Goal: Task Accomplishment & Management: Use online tool/utility

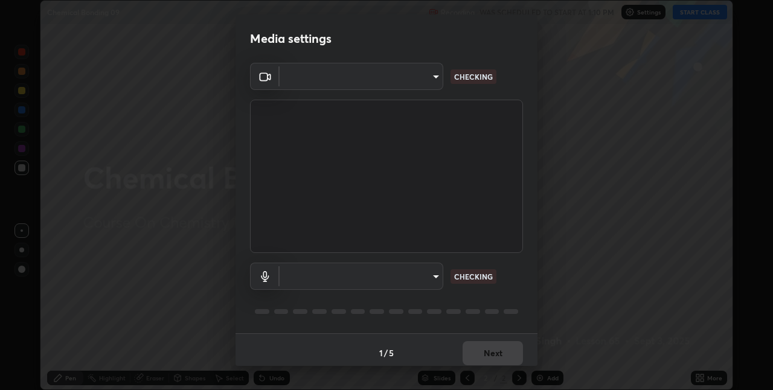
scroll to position [6, 0]
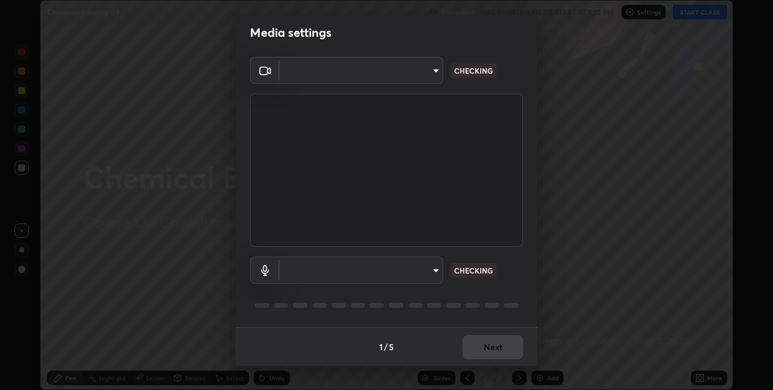
type input "280048489f4aceaa7dd929c42ae46e7d7a1038740bc9fc22ad0932e52b0860f8"
click at [396, 270] on body "Erase all Chemical Bonding 09 Recording WAS SCHEDULED TO START AT 1:10 PM Setti…" at bounding box center [386, 195] width 773 height 390
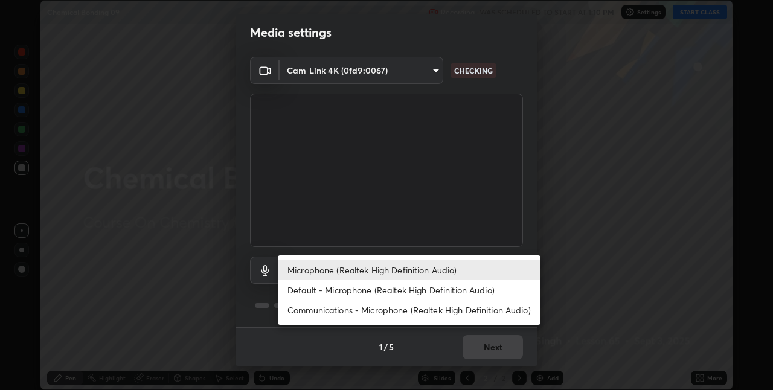
click at [331, 292] on li "Default - Microphone (Realtek High Definition Audio)" at bounding box center [409, 290] width 263 height 20
type input "default"
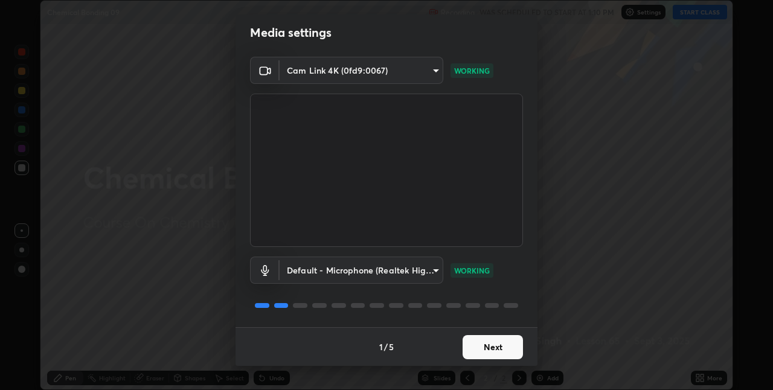
click at [493, 347] on button "Next" at bounding box center [493, 347] width 60 height 24
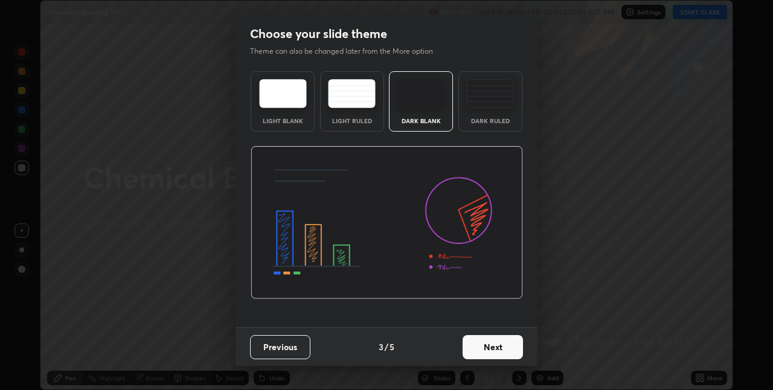
click at [510, 351] on button "Next" at bounding box center [493, 347] width 60 height 24
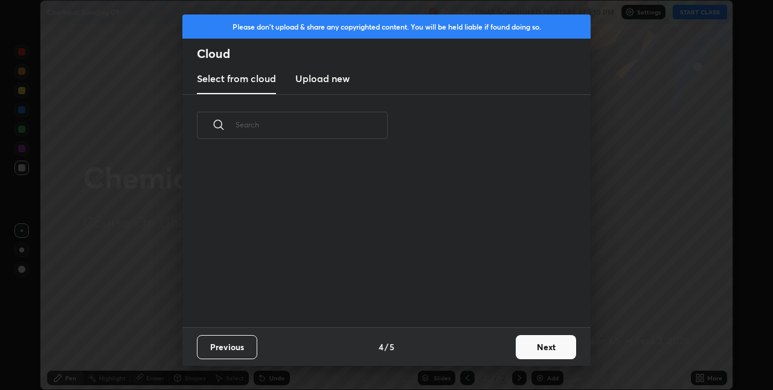
click at [517, 349] on button "Next" at bounding box center [546, 347] width 60 height 24
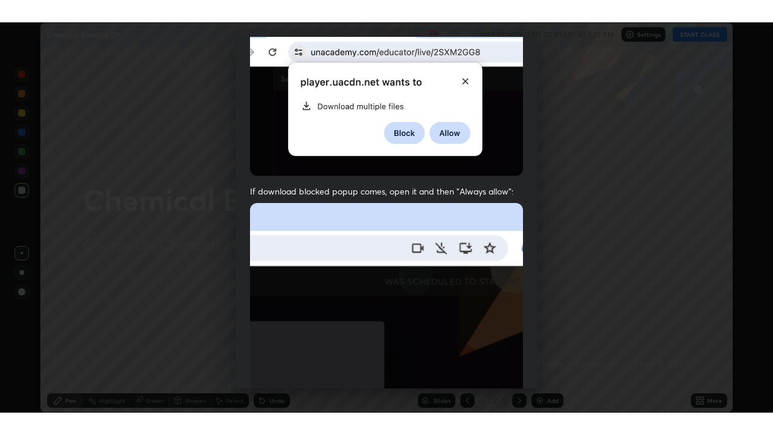
scroll to position [252, 0]
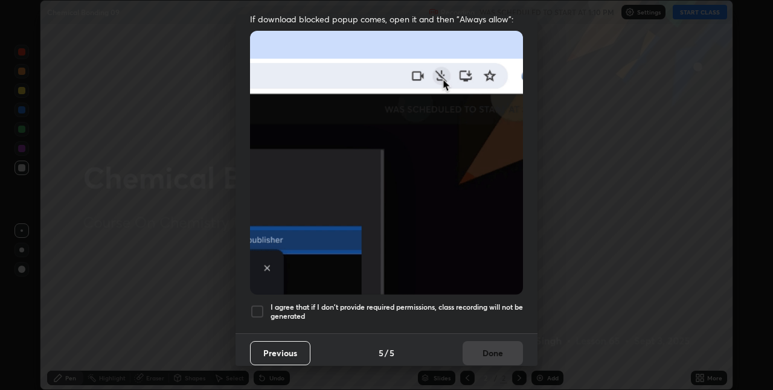
click at [258, 308] on div at bounding box center [257, 311] width 14 height 14
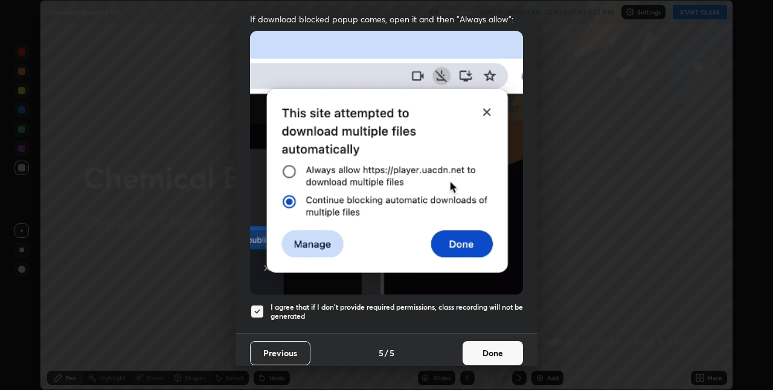
click at [492, 349] on button "Done" at bounding box center [493, 353] width 60 height 24
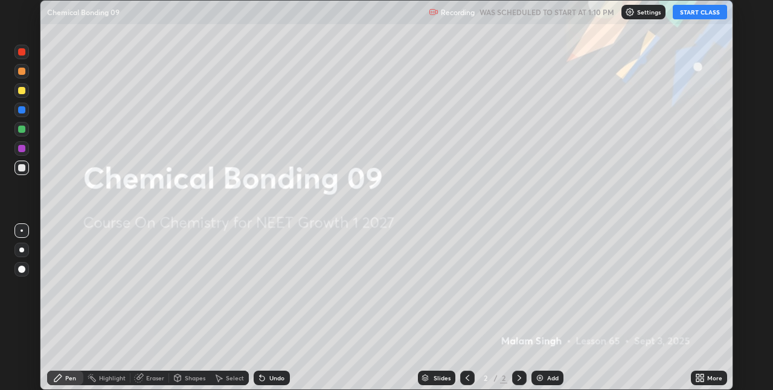
click at [699, 13] on button "START CLASS" at bounding box center [700, 12] width 54 height 14
click at [697, 376] on icon at bounding box center [697, 375] width 3 height 3
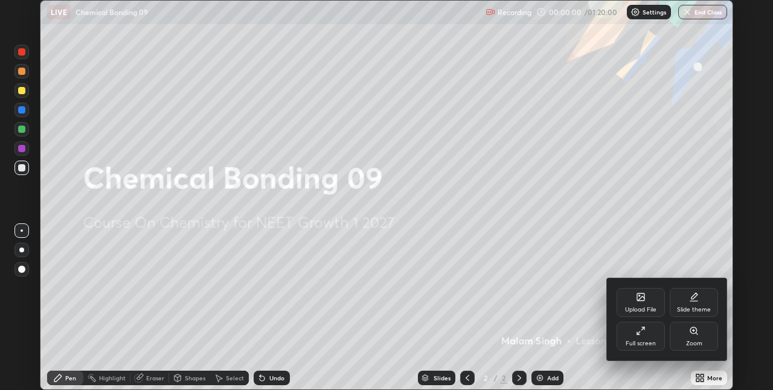
click at [629, 335] on div "Full screen" at bounding box center [641, 336] width 48 height 29
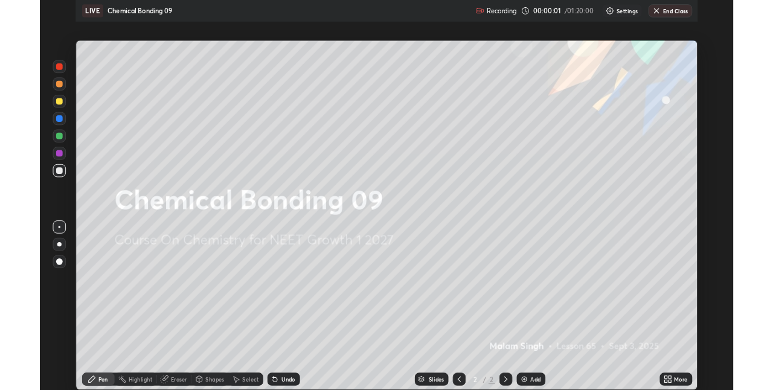
scroll to position [435, 773]
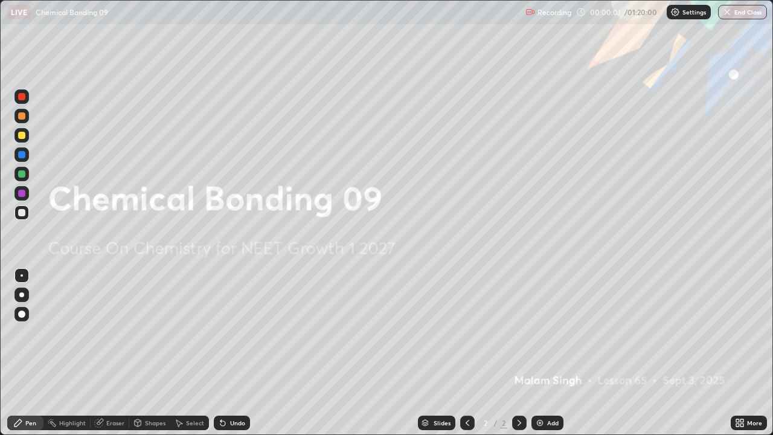
click at [538, 389] on img at bounding box center [540, 423] width 10 height 10
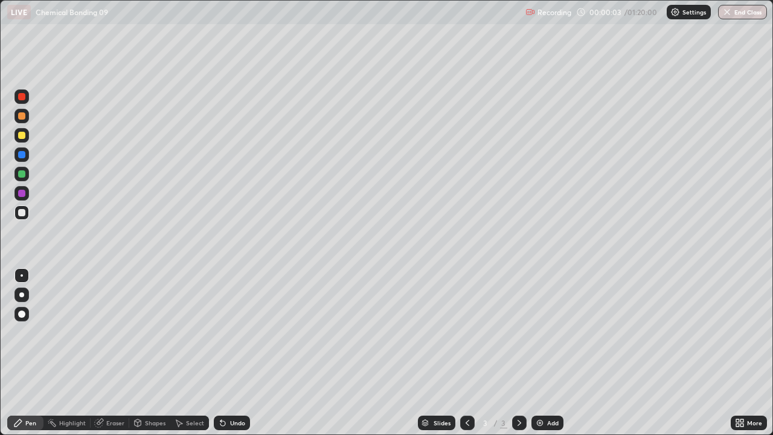
click at [22, 295] on div at bounding box center [21, 294] width 5 height 5
click at [22, 115] on div at bounding box center [21, 115] width 7 height 7
click at [17, 213] on div at bounding box center [21, 212] width 14 height 14
click at [143, 389] on div "Shapes" at bounding box center [149, 422] width 41 height 14
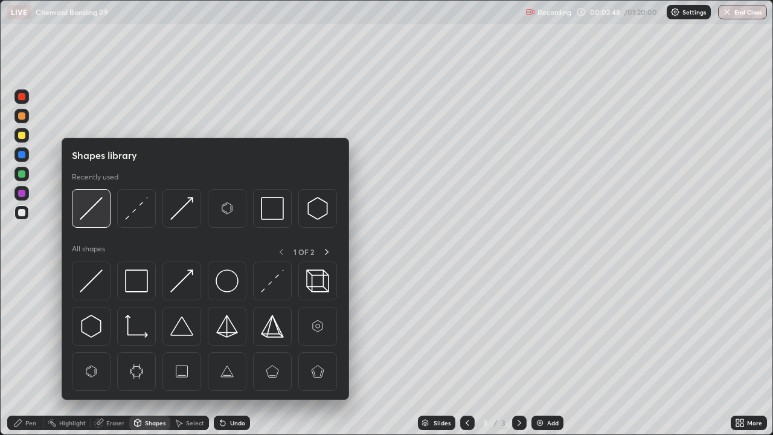
click at [94, 207] on img at bounding box center [91, 208] width 23 height 23
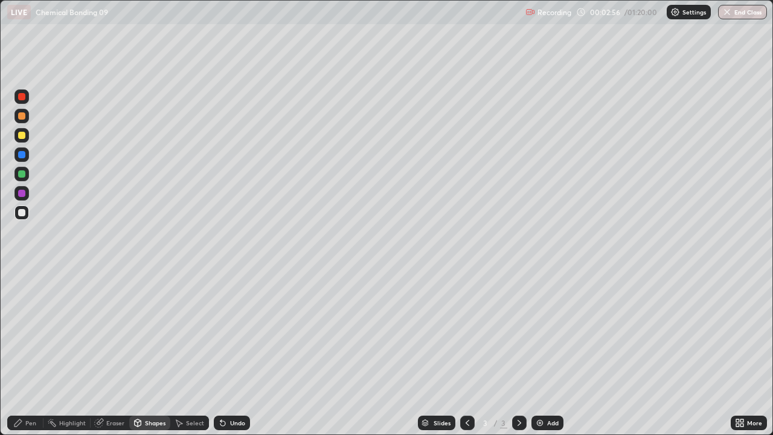
click at [28, 389] on div "Pen" at bounding box center [30, 423] width 11 height 6
click at [22, 173] on div at bounding box center [21, 173] width 7 height 7
click at [21, 216] on div at bounding box center [21, 212] width 7 height 7
click at [20, 176] on div at bounding box center [21, 173] width 7 height 7
click at [19, 194] on div at bounding box center [21, 193] width 7 height 7
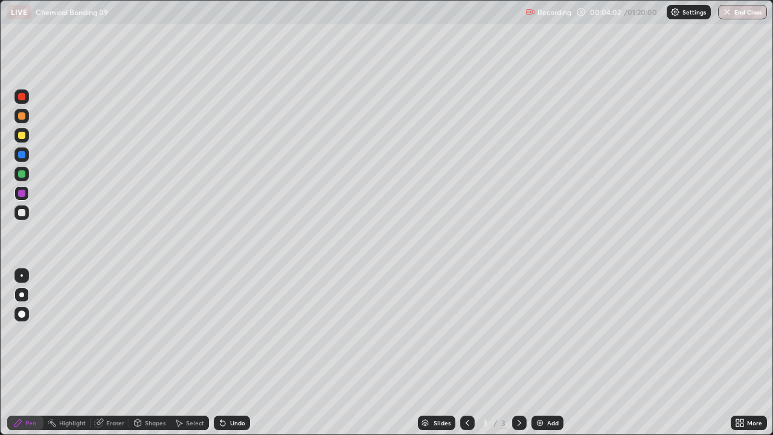
click at [21, 214] on div at bounding box center [21, 212] width 7 height 7
click at [22, 139] on div at bounding box center [21, 135] width 14 height 14
click at [21, 213] on div at bounding box center [21, 212] width 7 height 7
click at [20, 193] on div at bounding box center [21, 193] width 7 height 7
click at [21, 214] on div at bounding box center [21, 212] width 7 height 7
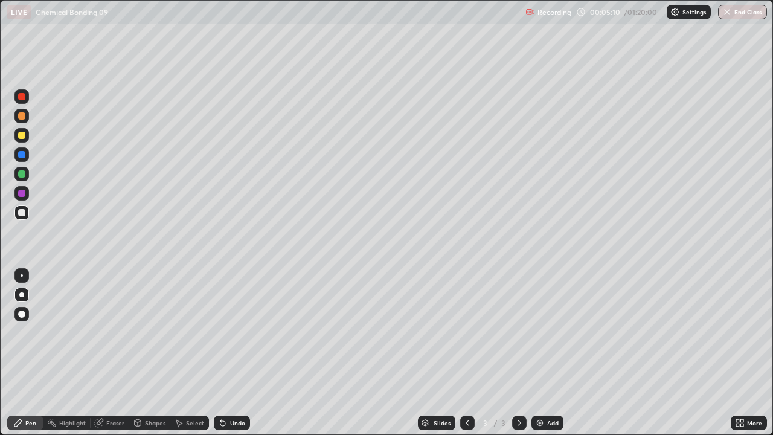
click at [18, 136] on div at bounding box center [21, 135] width 14 height 14
click at [17, 216] on div at bounding box center [21, 212] width 14 height 14
click at [148, 389] on div "Shapes" at bounding box center [155, 423] width 21 height 6
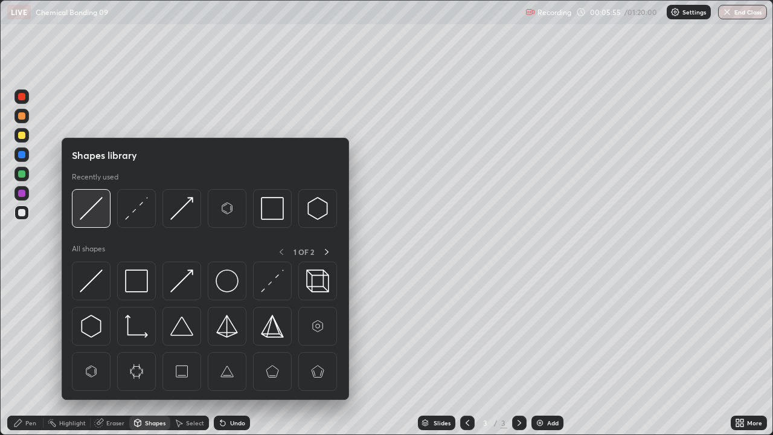
click at [92, 202] on img at bounding box center [91, 208] width 23 height 23
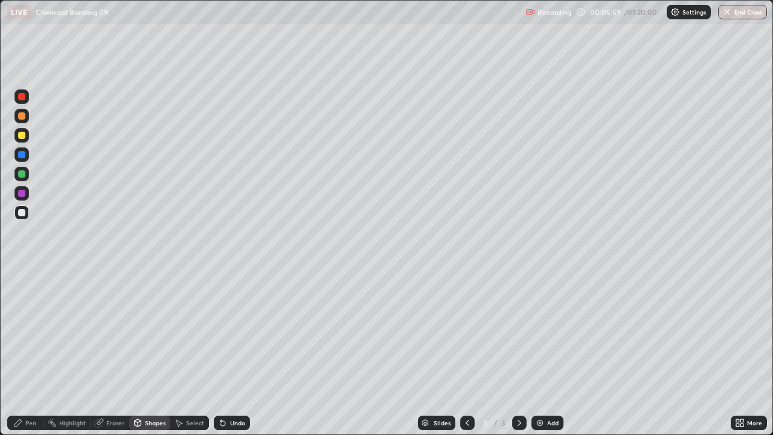
click at [24, 389] on div "Pen" at bounding box center [25, 422] width 36 height 14
click at [156, 389] on div "Shapes" at bounding box center [155, 423] width 21 height 6
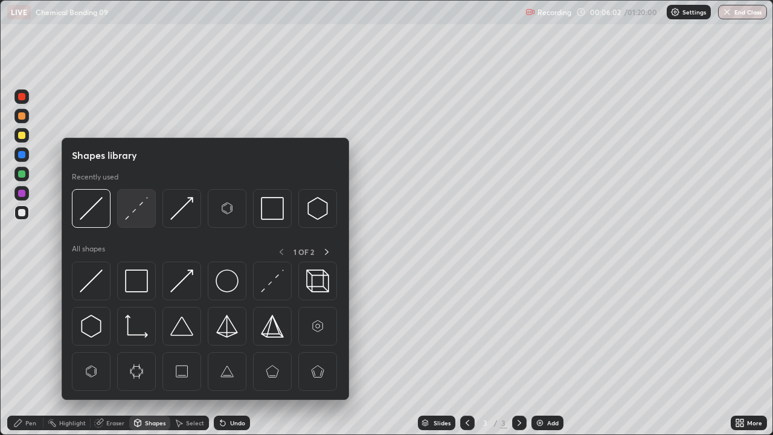
click at [134, 209] on img at bounding box center [136, 208] width 23 height 23
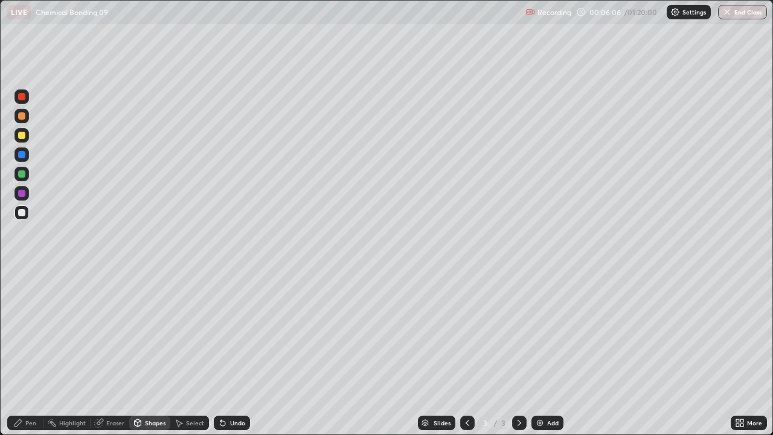
click at [26, 389] on div "Pen" at bounding box center [30, 423] width 11 height 6
click at [21, 137] on div at bounding box center [21, 135] width 7 height 7
click at [22, 214] on div at bounding box center [21, 212] width 7 height 7
click at [191, 389] on div "Select" at bounding box center [195, 423] width 18 height 6
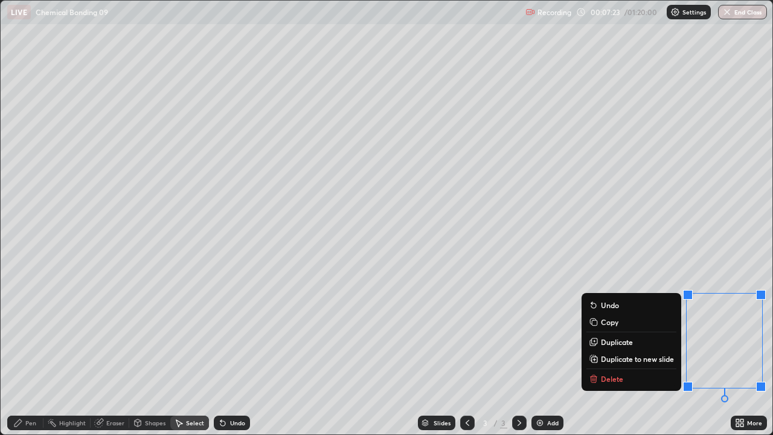
click at [39, 389] on div "Pen" at bounding box center [25, 422] width 36 height 14
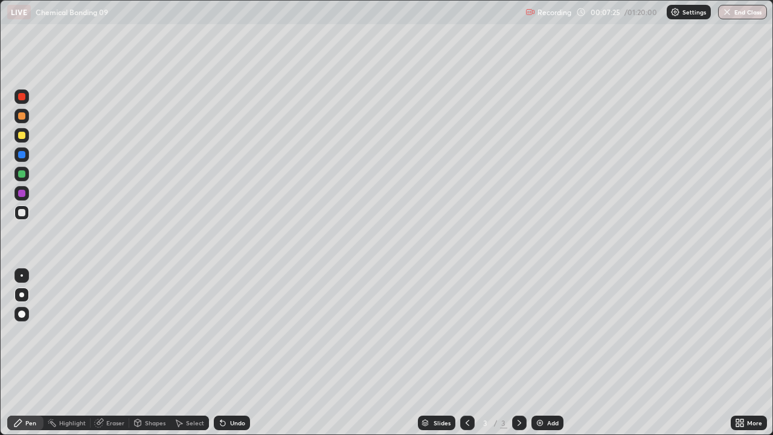
click at [117, 389] on div "Eraser" at bounding box center [115, 423] width 18 height 6
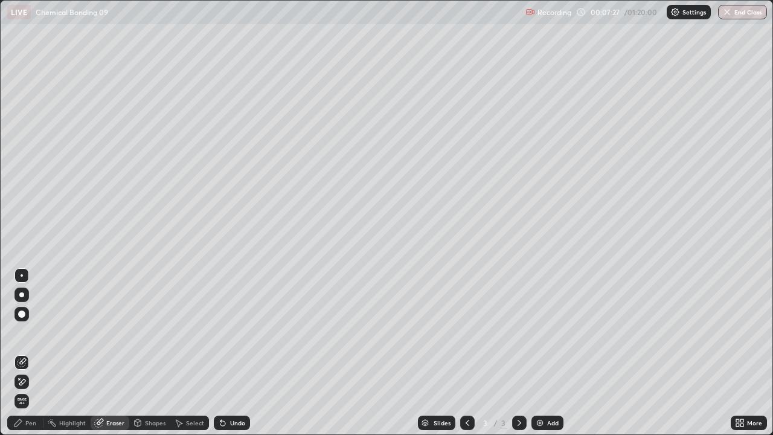
click at [31, 389] on div "Pen" at bounding box center [25, 422] width 36 height 14
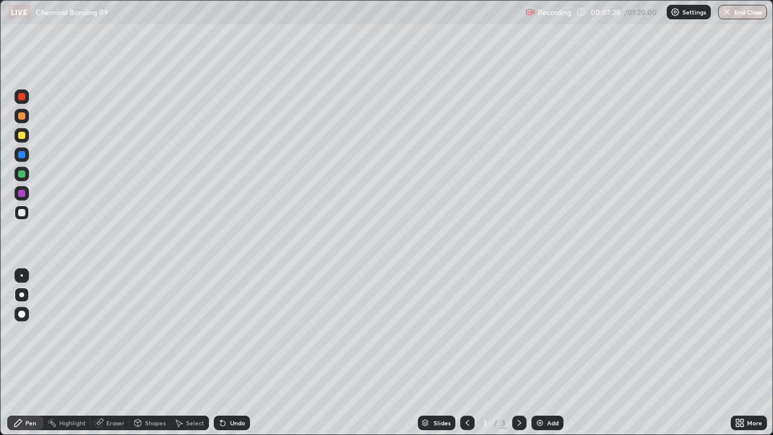
click at [23, 138] on div at bounding box center [21, 135] width 7 height 7
click at [21, 115] on div at bounding box center [21, 115] width 7 height 7
click at [14, 175] on div at bounding box center [21, 174] width 14 height 14
click at [22, 194] on div at bounding box center [21, 193] width 7 height 7
click at [21, 122] on div at bounding box center [21, 116] width 14 height 14
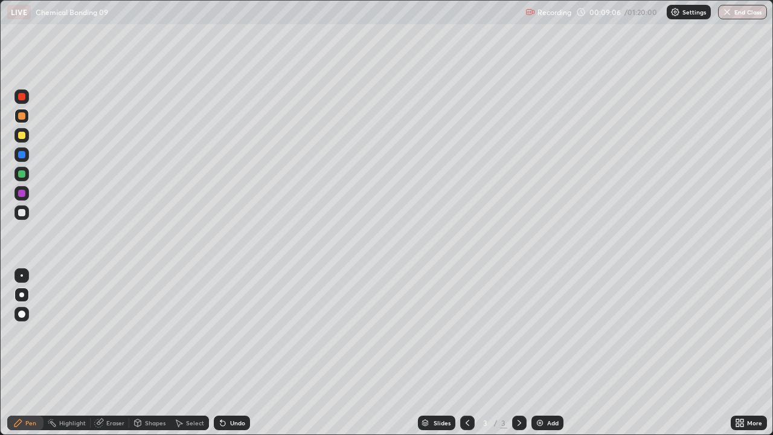
click at [25, 176] on div at bounding box center [21, 173] width 7 height 7
click at [231, 389] on div "Undo" at bounding box center [237, 423] width 15 height 6
click at [21, 121] on div at bounding box center [21, 116] width 14 height 14
click at [21, 172] on div at bounding box center [21, 173] width 7 height 7
click at [21, 120] on div at bounding box center [21, 116] width 14 height 14
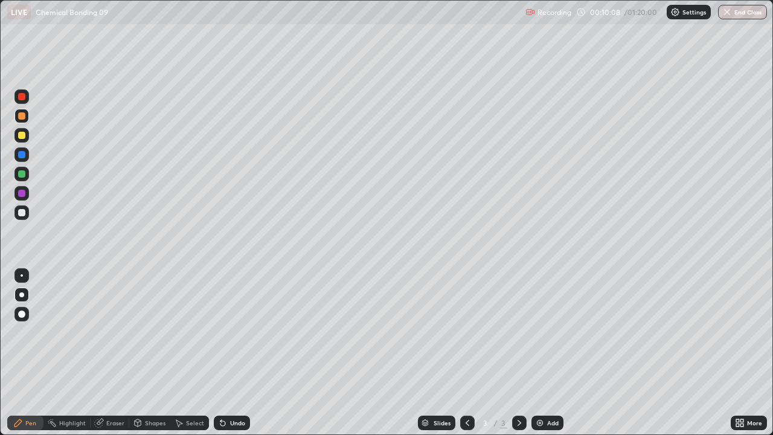
click at [28, 171] on div at bounding box center [21, 174] width 14 height 14
click at [233, 389] on div "Undo" at bounding box center [237, 423] width 15 height 6
click at [27, 193] on div at bounding box center [21, 193] width 14 height 14
click at [539, 389] on img at bounding box center [540, 423] width 10 height 10
click at [22, 115] on div at bounding box center [21, 115] width 7 height 7
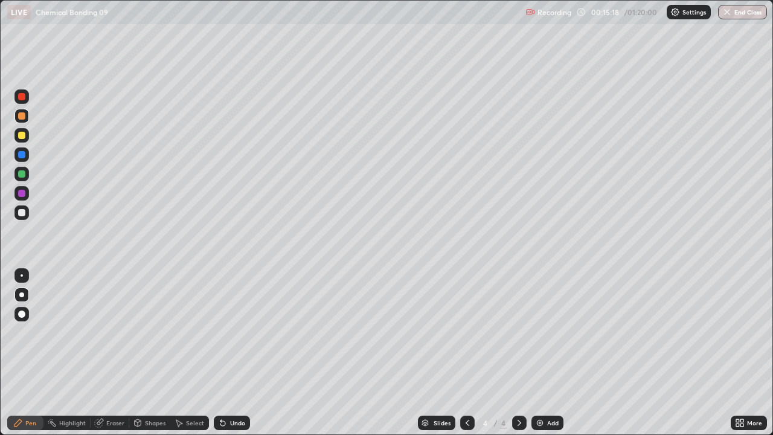
click at [144, 389] on div "Shapes" at bounding box center [149, 422] width 41 height 14
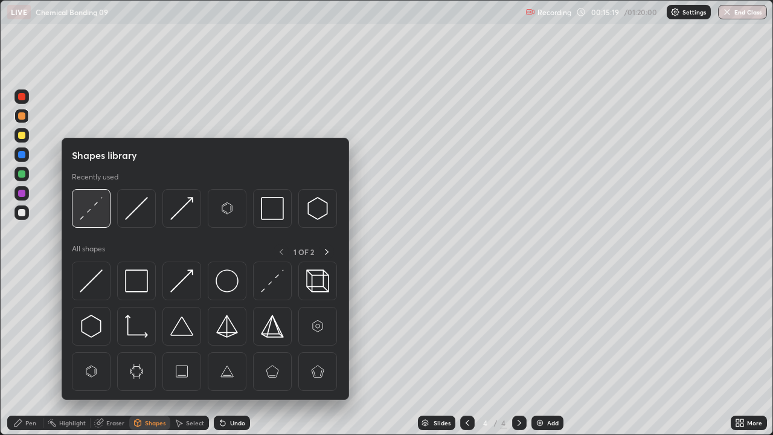
click at [89, 194] on div at bounding box center [91, 208] width 39 height 39
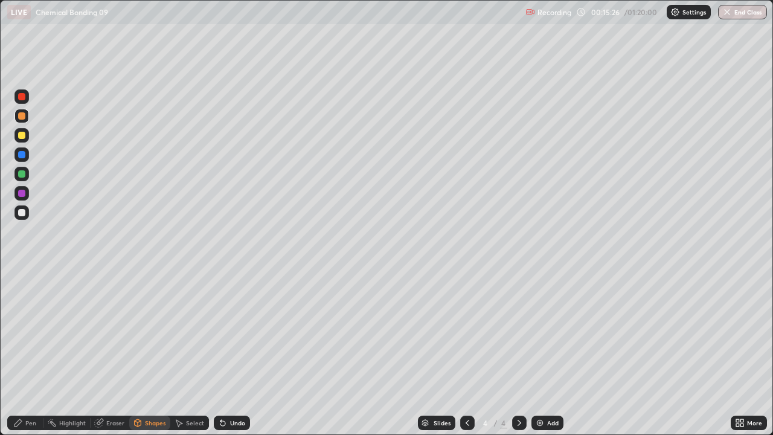
click at [30, 389] on div "Pen" at bounding box center [30, 423] width 11 height 6
click at [20, 212] on div at bounding box center [21, 212] width 7 height 7
click at [23, 136] on div at bounding box center [21, 135] width 7 height 7
click at [21, 174] on div at bounding box center [21, 173] width 7 height 7
click at [24, 216] on div at bounding box center [21, 212] width 7 height 7
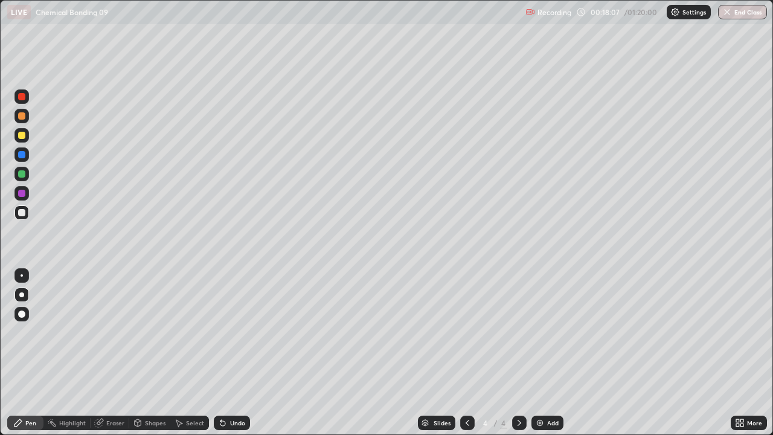
click at [543, 389] on img at bounding box center [540, 423] width 10 height 10
click at [21, 113] on div at bounding box center [21, 115] width 7 height 7
click at [19, 211] on div at bounding box center [21, 212] width 7 height 7
click at [143, 389] on div "Shapes" at bounding box center [149, 422] width 41 height 14
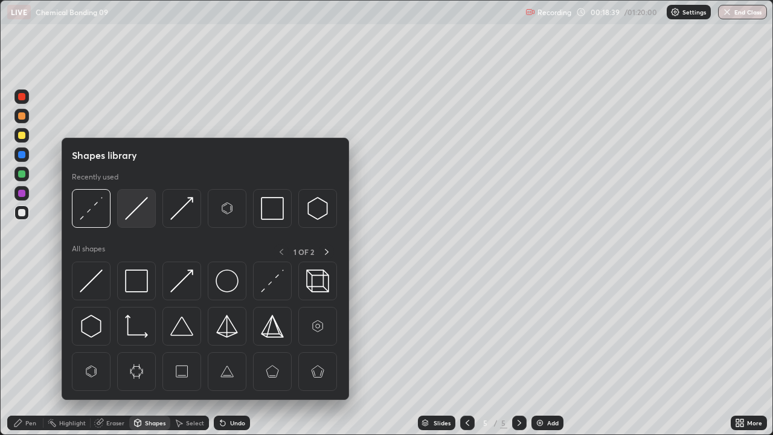
click at [138, 211] on img at bounding box center [136, 208] width 23 height 23
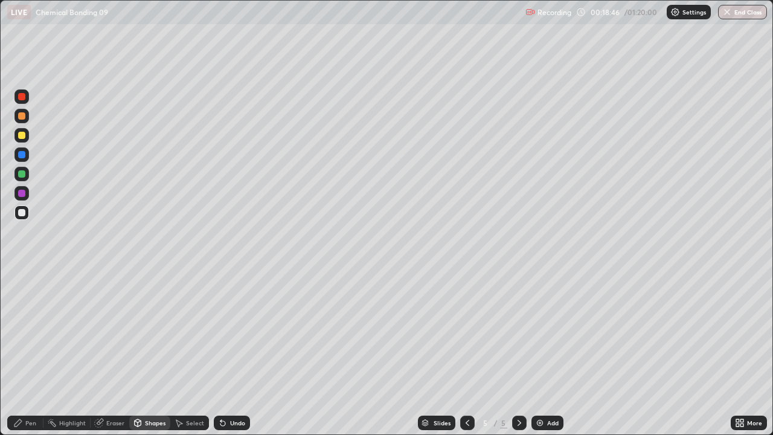
click at [26, 389] on div "Pen" at bounding box center [30, 423] width 11 height 6
click at [25, 138] on div at bounding box center [21, 135] width 14 height 14
click at [22, 175] on div at bounding box center [21, 173] width 7 height 7
click at [21, 193] on div at bounding box center [21, 193] width 7 height 7
click at [22, 215] on div at bounding box center [21, 212] width 7 height 7
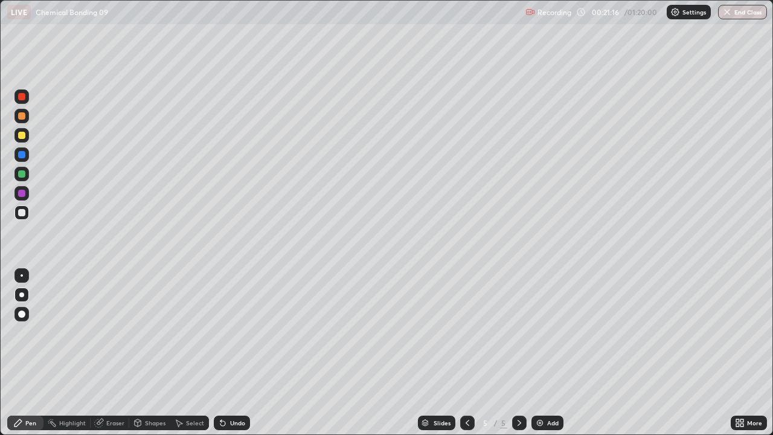
click at [22, 176] on div at bounding box center [21, 173] width 7 height 7
click at [25, 213] on div at bounding box center [21, 212] width 7 height 7
click at [22, 191] on div at bounding box center [21, 193] width 7 height 7
click at [16, 214] on div at bounding box center [21, 212] width 14 height 14
click at [21, 138] on div at bounding box center [21, 135] width 7 height 7
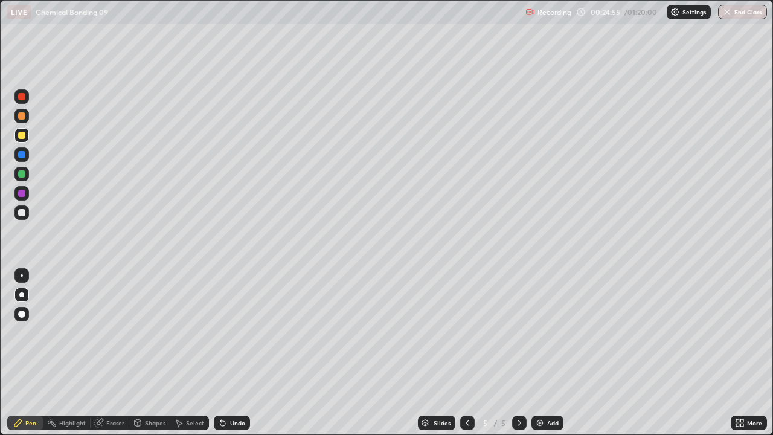
click at [742, 389] on icon at bounding box center [741, 420] width 3 height 3
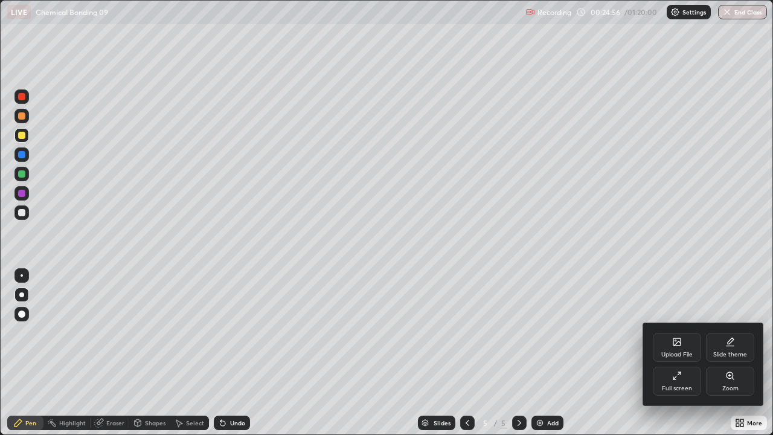
click at [684, 377] on div "Full screen" at bounding box center [677, 381] width 48 height 29
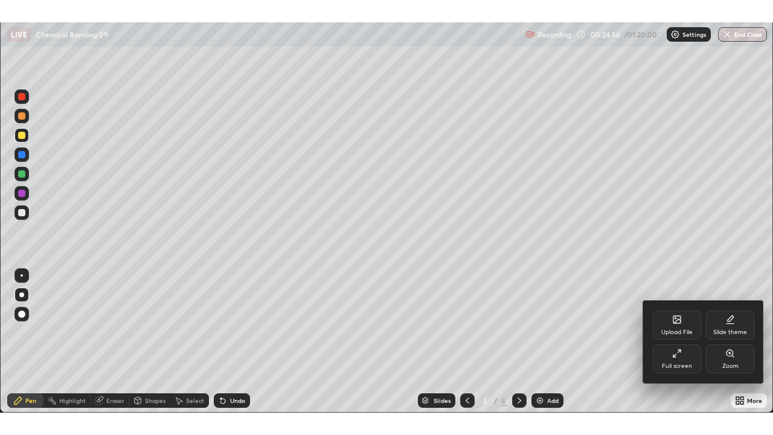
scroll to position [59995, 59612]
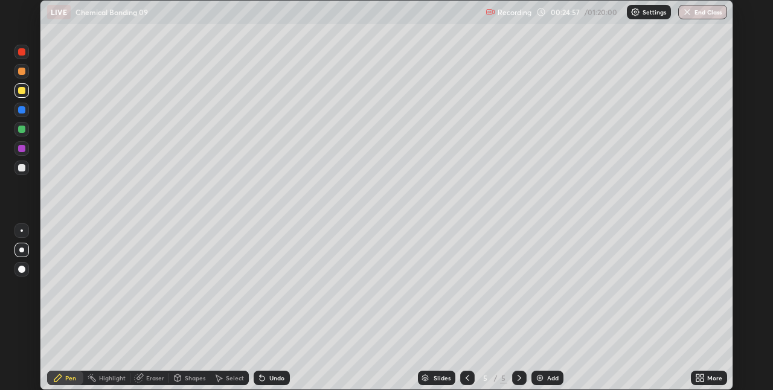
click at [697, 378] on icon at bounding box center [700, 378] width 10 height 10
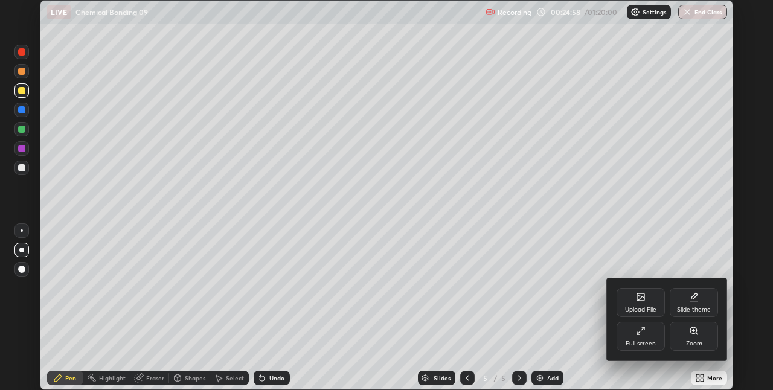
click at [646, 338] on div "Full screen" at bounding box center [641, 336] width 48 height 29
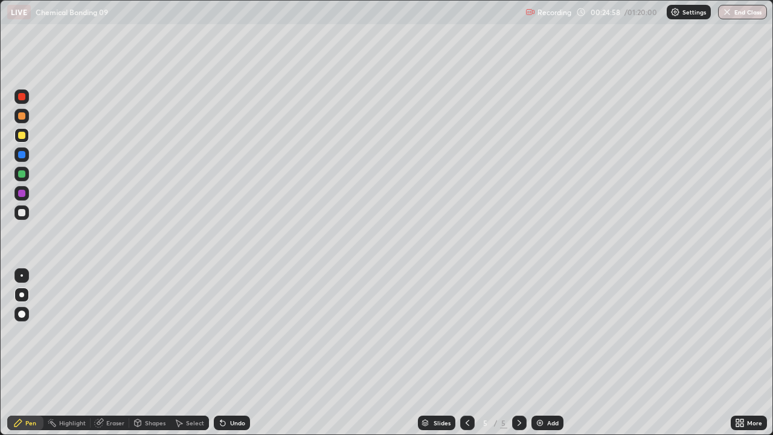
scroll to position [435, 773]
click at [110, 389] on div "Eraser" at bounding box center [115, 423] width 18 height 6
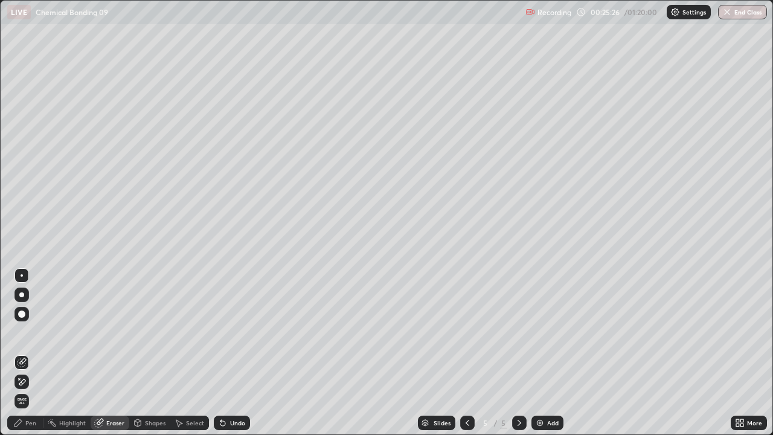
click at [27, 389] on div "Pen" at bounding box center [30, 423] width 11 height 6
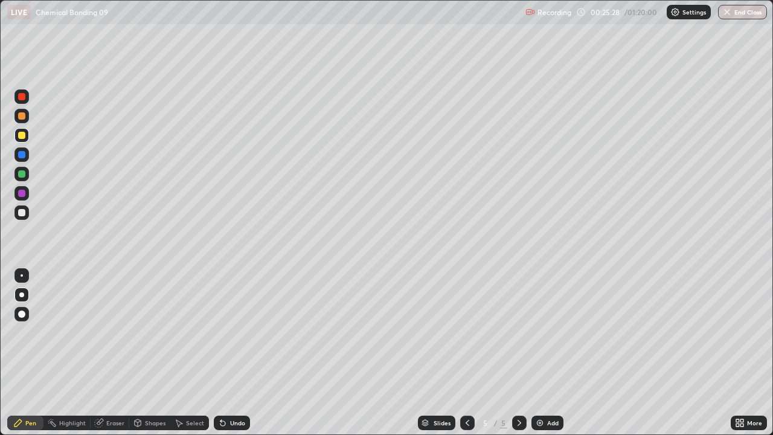
click at [22, 208] on div at bounding box center [21, 212] width 14 height 14
click at [22, 174] on div at bounding box center [21, 173] width 7 height 7
click at [464, 389] on icon at bounding box center [468, 423] width 10 height 10
click at [519, 389] on icon at bounding box center [519, 423] width 10 height 10
click at [537, 389] on img at bounding box center [540, 423] width 10 height 10
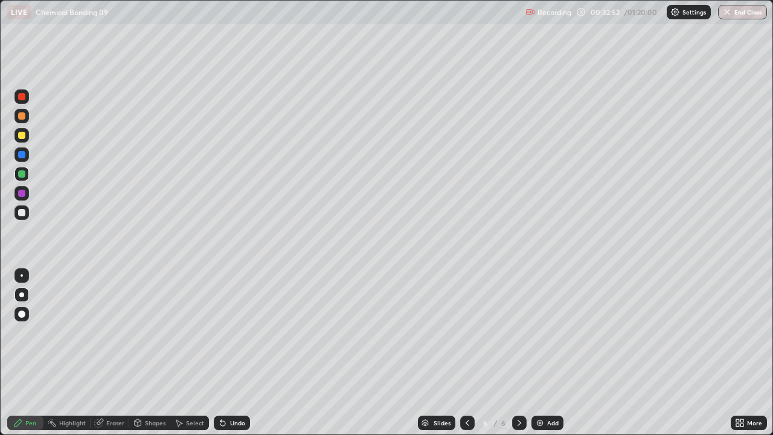
click at [19, 115] on div at bounding box center [21, 115] width 7 height 7
click at [21, 135] on div at bounding box center [21, 135] width 7 height 7
click at [22, 217] on div at bounding box center [21, 212] width 14 height 14
click at [19, 140] on div at bounding box center [21, 135] width 14 height 14
click at [23, 213] on div at bounding box center [21, 212] width 7 height 7
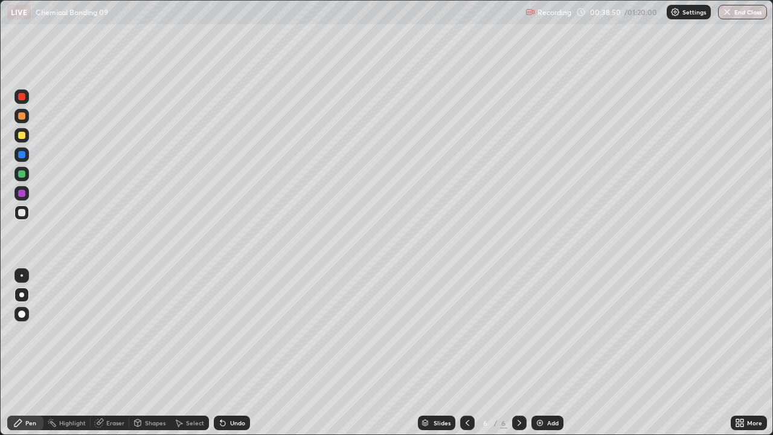
click at [19, 175] on div at bounding box center [21, 173] width 7 height 7
click at [21, 155] on div at bounding box center [21, 154] width 7 height 7
click at [17, 177] on div at bounding box center [21, 174] width 14 height 14
click at [21, 213] on div at bounding box center [21, 212] width 7 height 7
click at [21, 116] on div at bounding box center [21, 115] width 7 height 7
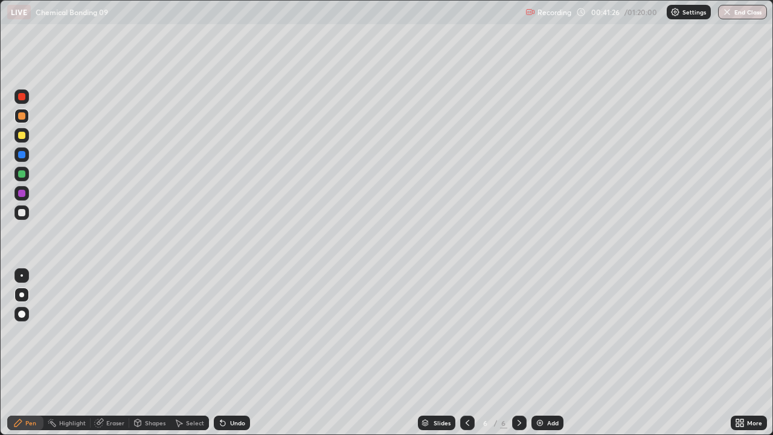
click at [536, 389] on img at bounding box center [540, 423] width 10 height 10
click at [22, 214] on div at bounding box center [21, 212] width 7 height 7
click at [22, 136] on div at bounding box center [21, 135] width 7 height 7
click at [21, 213] on div at bounding box center [21, 212] width 7 height 7
click at [466, 389] on icon at bounding box center [468, 423] width 10 height 10
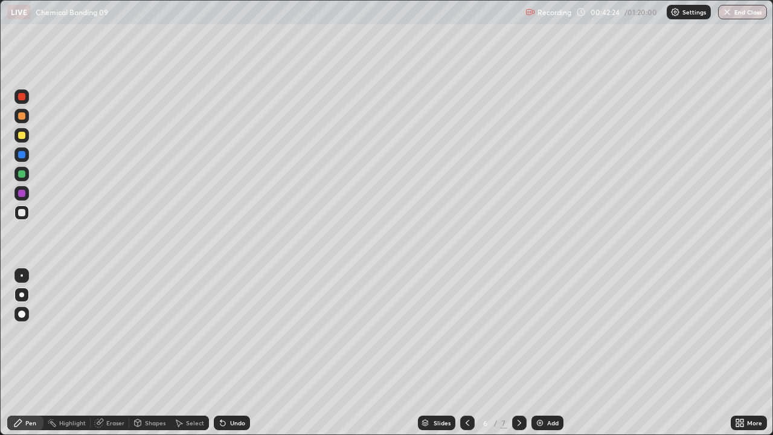
click at [517, 389] on div at bounding box center [519, 423] width 14 height 24
click at [145, 389] on div "Shapes" at bounding box center [149, 422] width 41 height 14
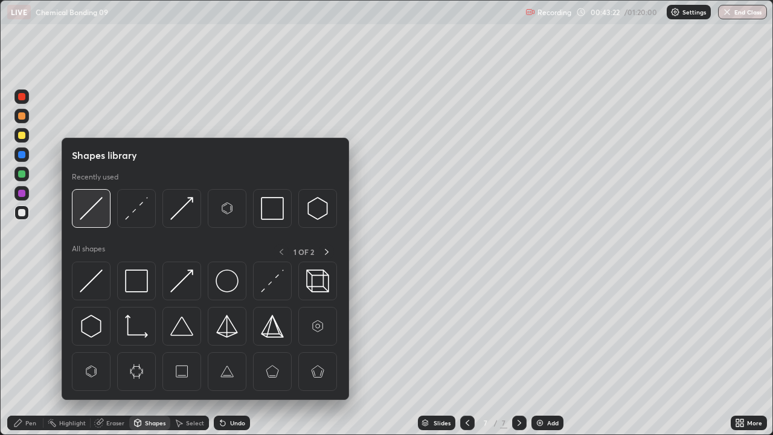
click at [85, 211] on img at bounding box center [91, 208] width 23 height 23
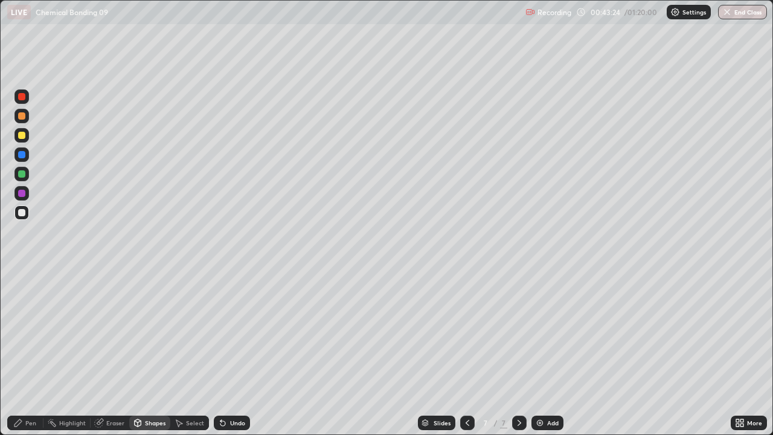
click at [31, 389] on div "Pen" at bounding box center [30, 423] width 11 height 6
click at [22, 136] on div at bounding box center [21, 135] width 7 height 7
click at [21, 213] on div at bounding box center [21, 212] width 7 height 7
click at [466, 389] on icon at bounding box center [468, 423] width 10 height 10
click at [469, 389] on div at bounding box center [467, 422] width 14 height 14
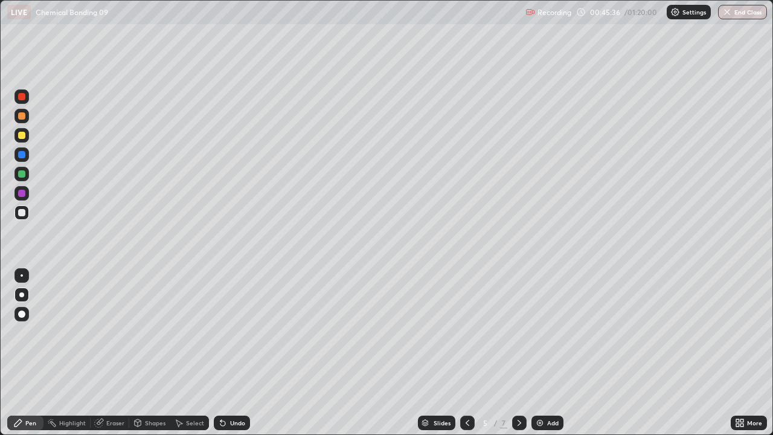
click at [517, 389] on icon at bounding box center [519, 423] width 10 height 10
click at [519, 389] on icon at bounding box center [519, 423] width 10 height 10
click at [518, 389] on icon at bounding box center [519, 423] width 10 height 10
click at [524, 389] on div at bounding box center [519, 422] width 14 height 14
click at [468, 389] on icon at bounding box center [468, 423] width 10 height 10
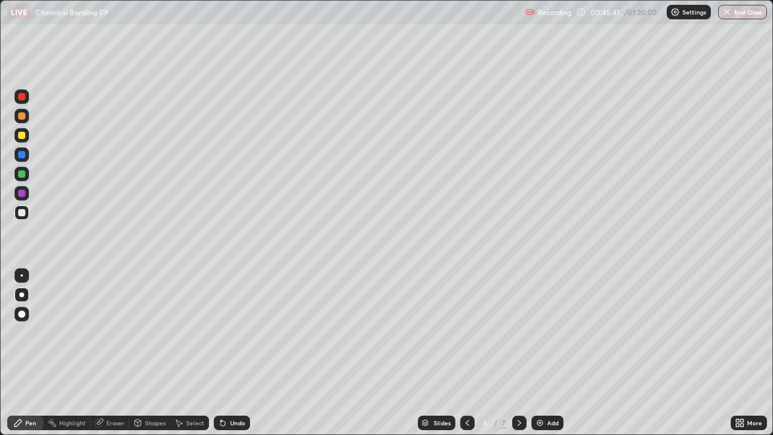
click at [466, 389] on icon at bounding box center [468, 423] width 10 height 10
click at [518, 389] on icon at bounding box center [519, 423] width 10 height 10
click at [524, 389] on div at bounding box center [519, 422] width 14 height 14
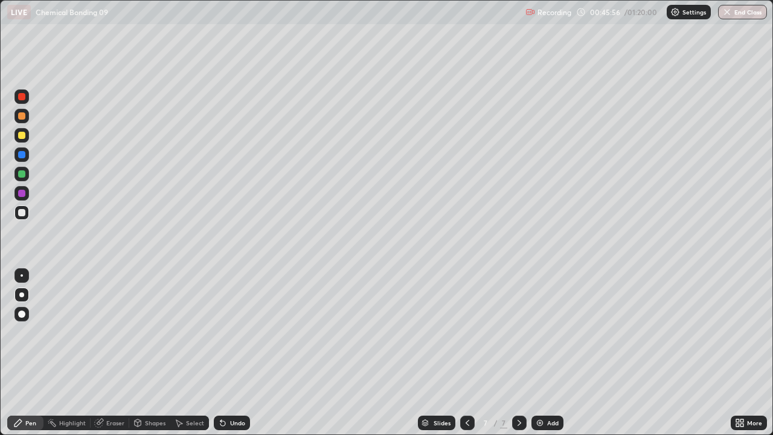
click at [467, 389] on icon at bounding box center [468, 423] width 10 height 10
click at [519, 389] on icon at bounding box center [519, 423] width 10 height 10
click at [517, 389] on icon at bounding box center [519, 423] width 10 height 10
click at [521, 389] on icon at bounding box center [519, 423] width 10 height 10
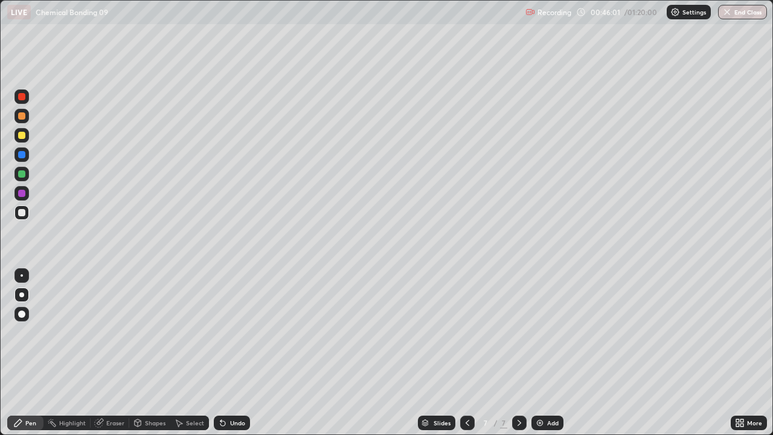
click at [523, 389] on div at bounding box center [519, 422] width 14 height 14
click at [540, 389] on img at bounding box center [540, 423] width 10 height 10
click at [22, 114] on div at bounding box center [21, 115] width 7 height 7
click at [20, 210] on div at bounding box center [21, 212] width 7 height 7
click at [20, 135] on div at bounding box center [21, 135] width 7 height 7
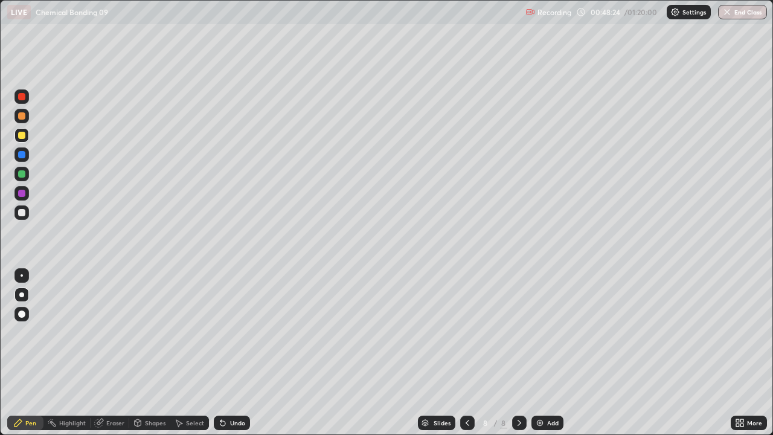
click at [22, 213] on div at bounding box center [21, 212] width 7 height 7
click at [16, 176] on div at bounding box center [21, 174] width 14 height 14
click at [540, 389] on img at bounding box center [540, 423] width 10 height 10
click at [22, 118] on div at bounding box center [21, 115] width 7 height 7
click at [21, 136] on div at bounding box center [21, 135] width 7 height 7
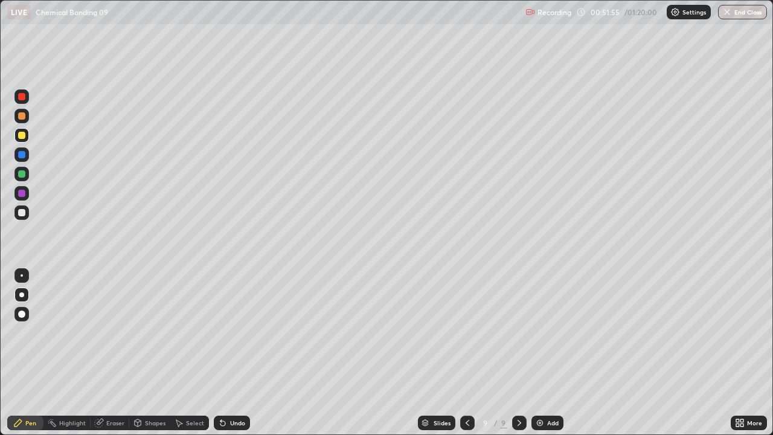
click at [14, 208] on div at bounding box center [21, 212] width 14 height 19
click at [193, 389] on div "Select" at bounding box center [195, 423] width 18 height 6
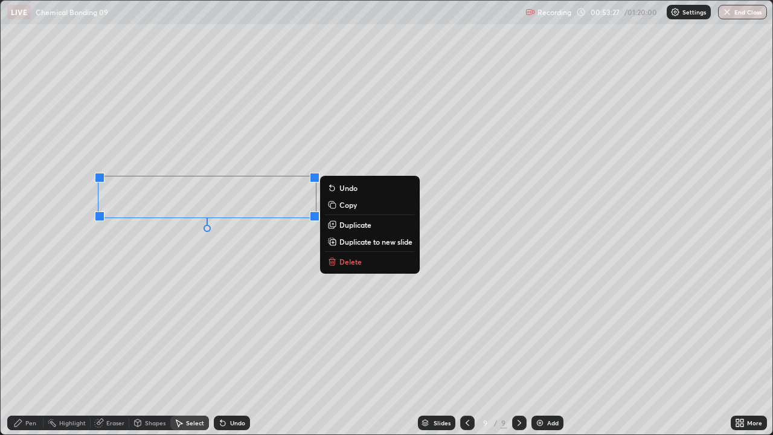
click at [332, 258] on icon at bounding box center [332, 259] width 4 height 2
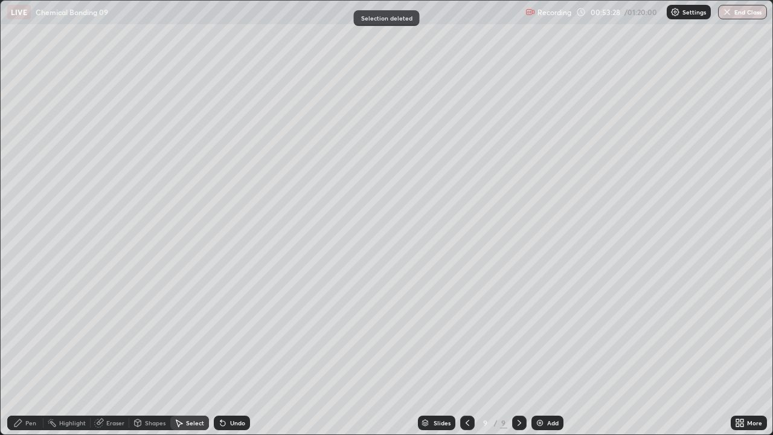
click at [31, 389] on div "Pen" at bounding box center [30, 423] width 11 height 6
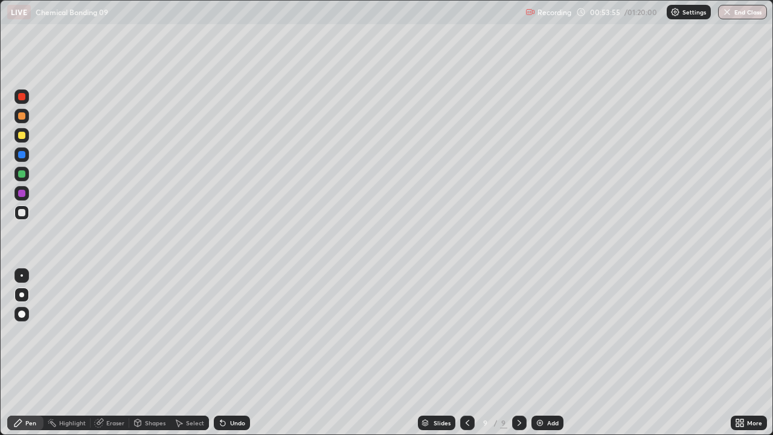
click at [22, 176] on div at bounding box center [21, 173] width 7 height 7
click at [187, 389] on div "Select" at bounding box center [189, 422] width 39 height 14
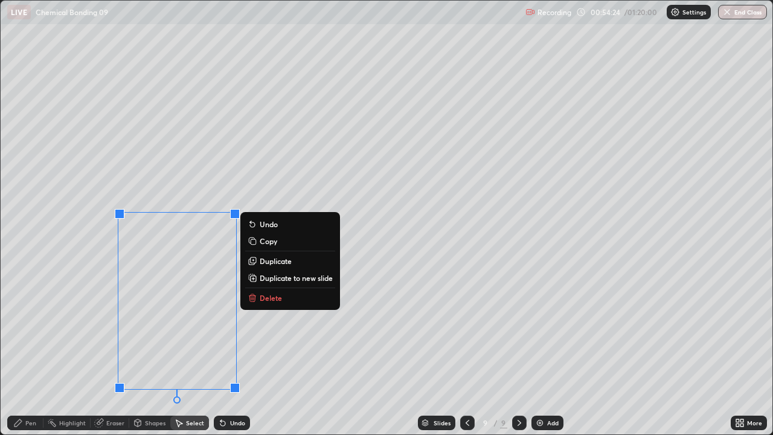
click at [260, 296] on p "Delete" at bounding box center [271, 298] width 22 height 10
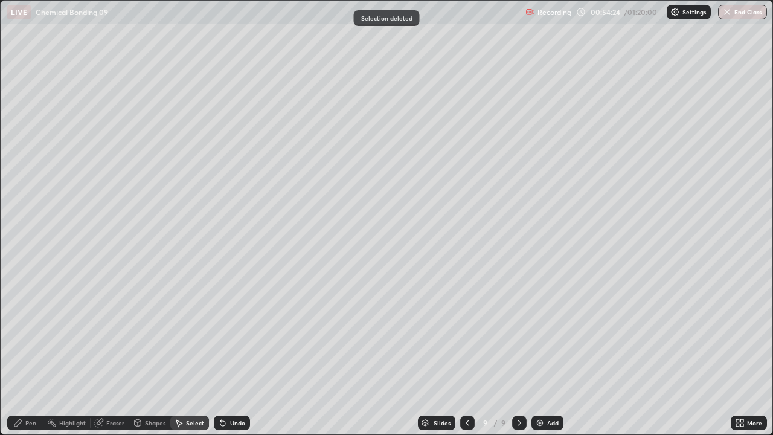
click at [31, 389] on div "Pen" at bounding box center [30, 423] width 11 height 6
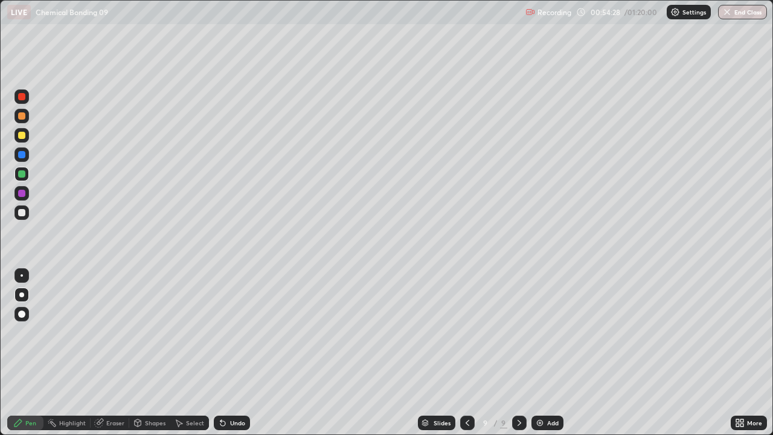
click at [226, 389] on div "Undo" at bounding box center [232, 422] width 36 height 14
click at [22, 214] on div at bounding box center [21, 212] width 7 height 7
click at [535, 389] on div "Add" at bounding box center [547, 422] width 32 height 14
click at [22, 120] on div at bounding box center [21, 116] width 14 height 14
click at [467, 389] on icon at bounding box center [467, 423] width 10 height 10
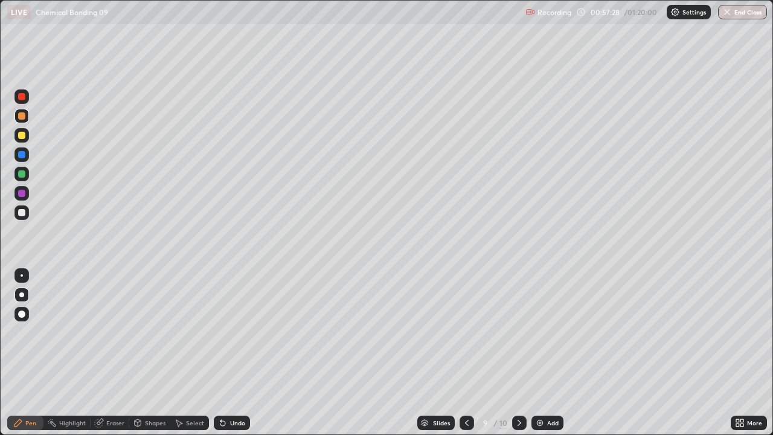
click at [466, 389] on icon at bounding box center [467, 423] width 10 height 10
click at [463, 389] on div at bounding box center [467, 423] width 14 height 24
click at [466, 389] on icon at bounding box center [467, 423] width 10 height 10
click at [463, 389] on icon at bounding box center [467, 423] width 10 height 10
click at [466, 389] on div at bounding box center [467, 422] width 14 height 14
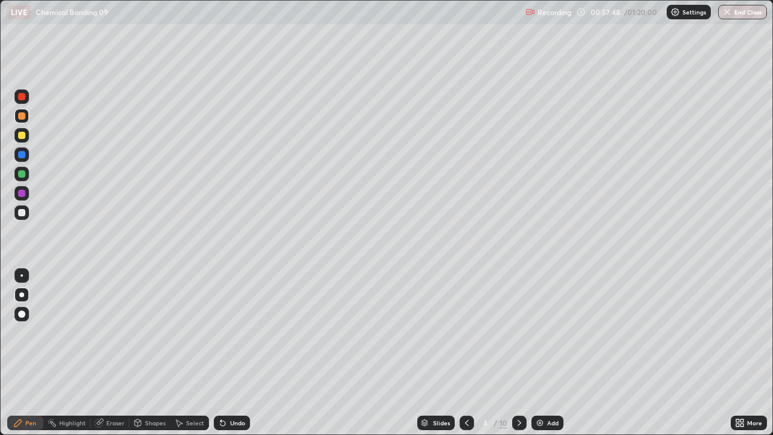
click at [522, 389] on icon at bounding box center [519, 423] width 10 height 10
click at [524, 389] on div at bounding box center [519, 423] width 14 height 24
click at [525, 389] on div at bounding box center [519, 423] width 14 height 24
click at [524, 389] on div at bounding box center [519, 422] width 14 height 14
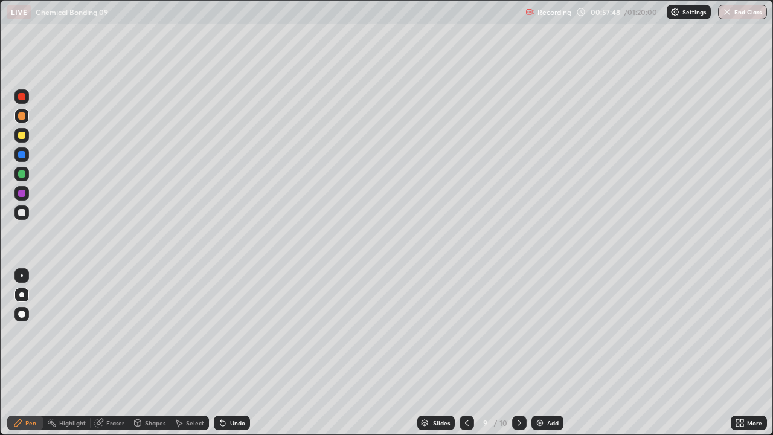
click at [523, 389] on div at bounding box center [519, 422] width 14 height 14
click at [524, 389] on div at bounding box center [519, 422] width 14 height 14
click at [525, 389] on div at bounding box center [519, 422] width 14 height 14
click at [115, 389] on div "Eraser" at bounding box center [115, 423] width 18 height 6
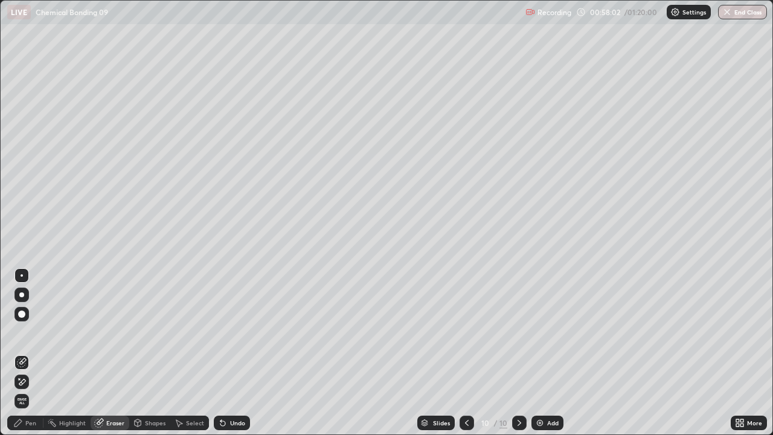
click at [33, 389] on div "Pen" at bounding box center [30, 423] width 11 height 6
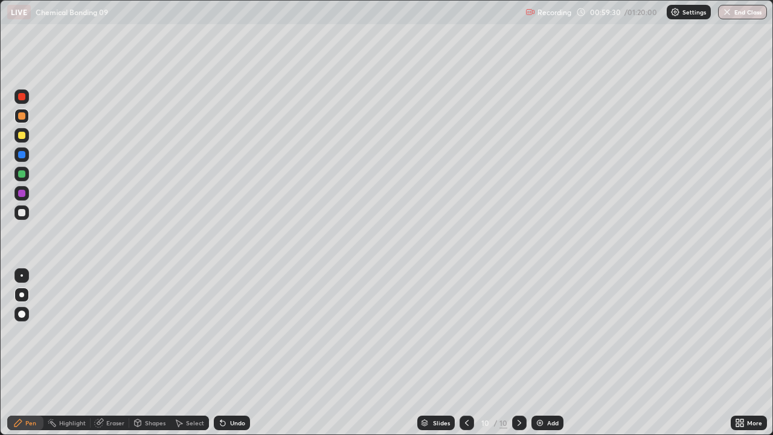
click at [110, 389] on div "Eraser" at bounding box center [115, 423] width 18 height 6
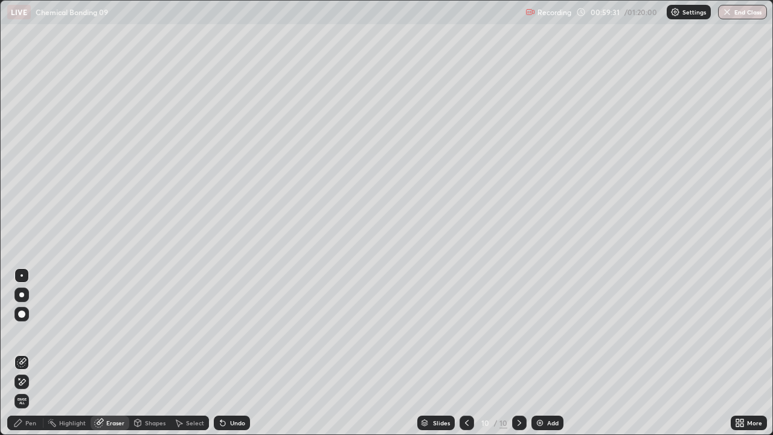
click at [29, 389] on div "Pen" at bounding box center [25, 422] width 36 height 14
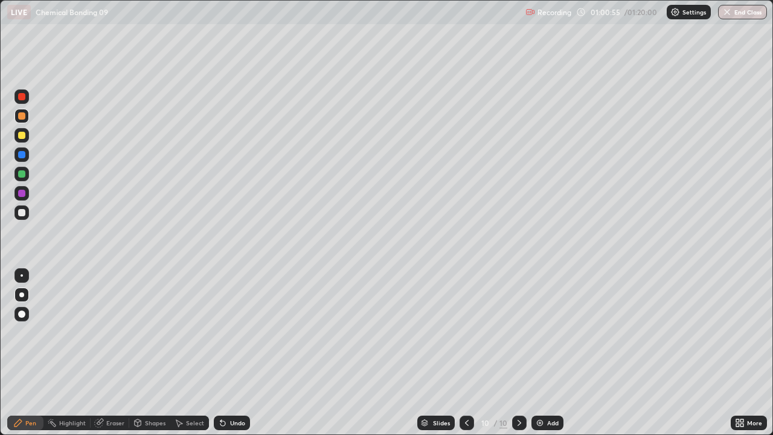
click at [22, 213] on div at bounding box center [21, 212] width 7 height 7
click at [543, 389] on div "Add" at bounding box center [547, 422] width 32 height 14
click at [115, 389] on div "Eraser" at bounding box center [115, 423] width 18 height 6
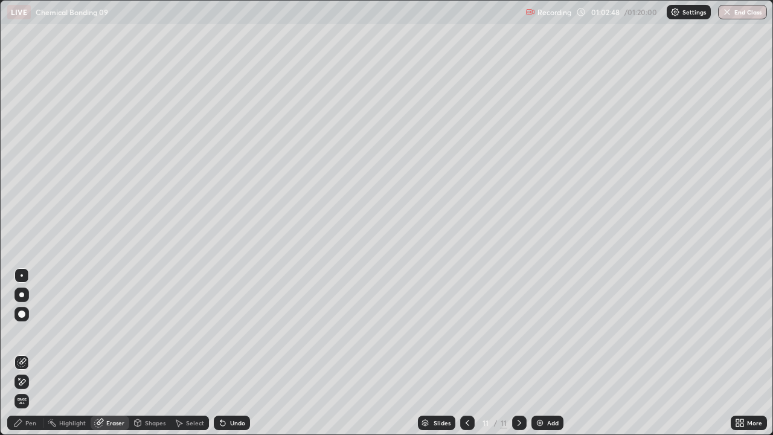
click at [30, 389] on div "Pen" at bounding box center [25, 422] width 36 height 14
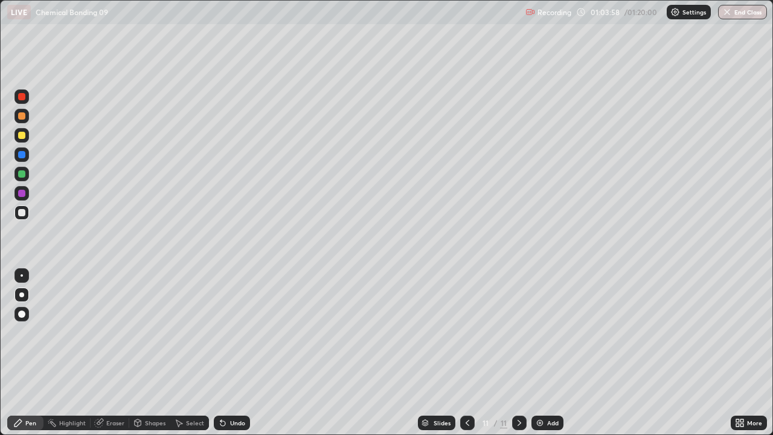
click at [102, 389] on icon at bounding box center [100, 421] width 7 height 6
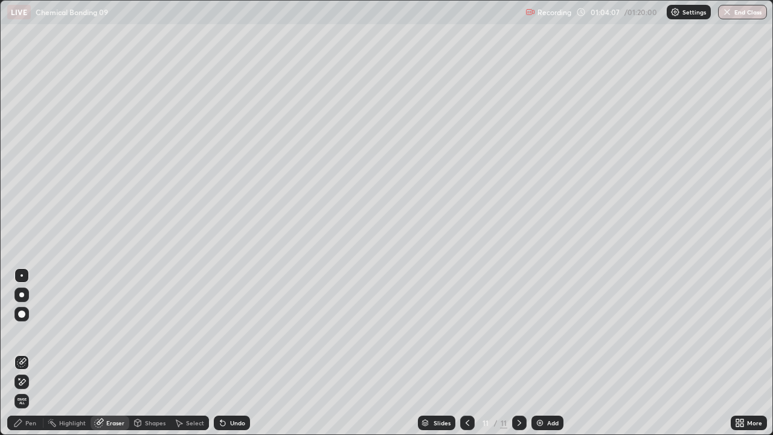
click at [536, 389] on img at bounding box center [540, 423] width 10 height 10
click at [28, 389] on div "Pen" at bounding box center [30, 423] width 11 height 6
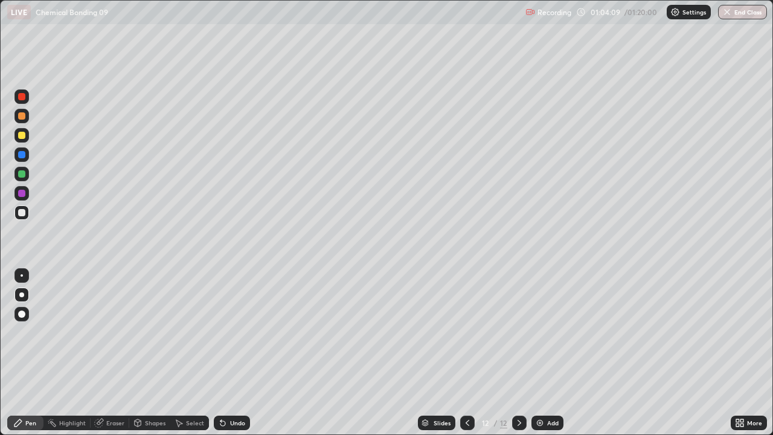
click at [21, 116] on div at bounding box center [21, 115] width 7 height 7
click at [152, 389] on div "Shapes" at bounding box center [149, 422] width 41 height 14
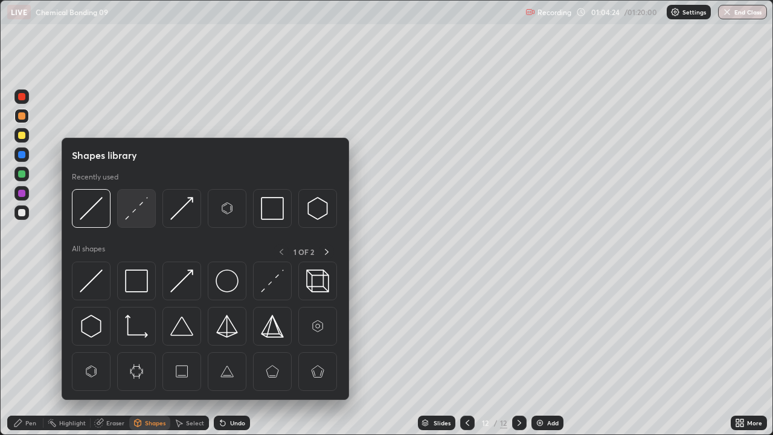
click at [133, 210] on img at bounding box center [136, 208] width 23 height 23
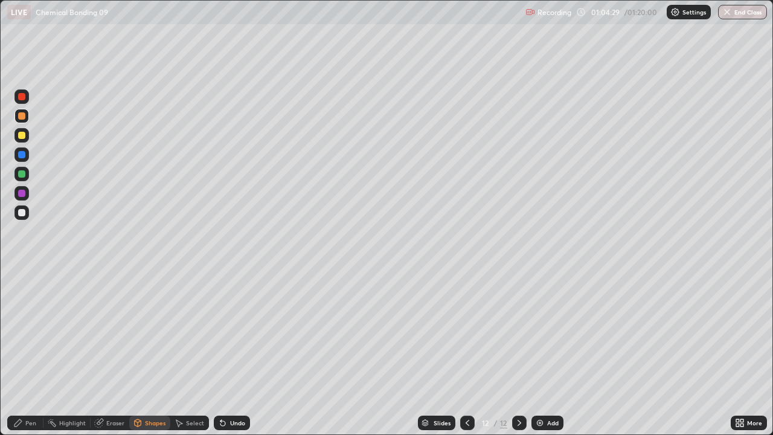
click at [30, 389] on div "Pen" at bounding box center [30, 423] width 11 height 6
click at [466, 389] on icon at bounding box center [468, 423] width 10 height 10
click at [518, 389] on icon at bounding box center [519, 423] width 10 height 10
click at [143, 389] on div "Shapes" at bounding box center [149, 422] width 41 height 14
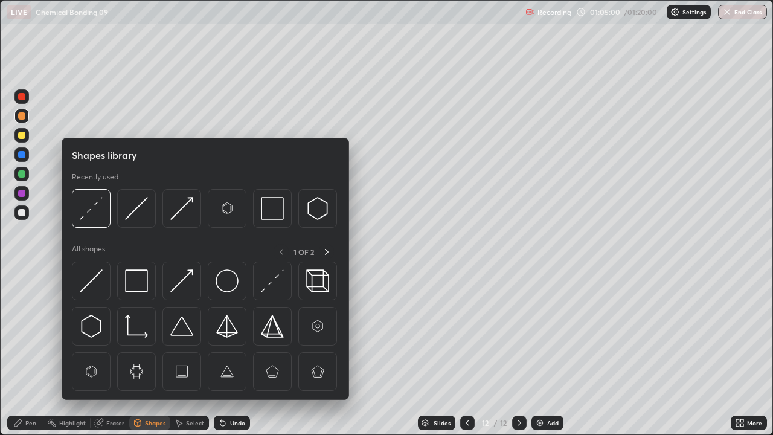
click at [19, 389] on icon at bounding box center [18, 423] width 10 height 10
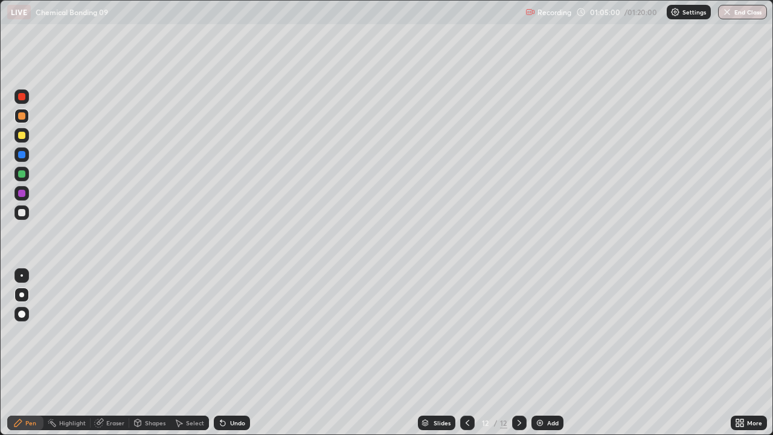
click at [19, 216] on div at bounding box center [21, 212] width 7 height 7
click at [20, 150] on div at bounding box center [21, 154] width 14 height 14
click at [191, 389] on div "Select" at bounding box center [195, 423] width 18 height 6
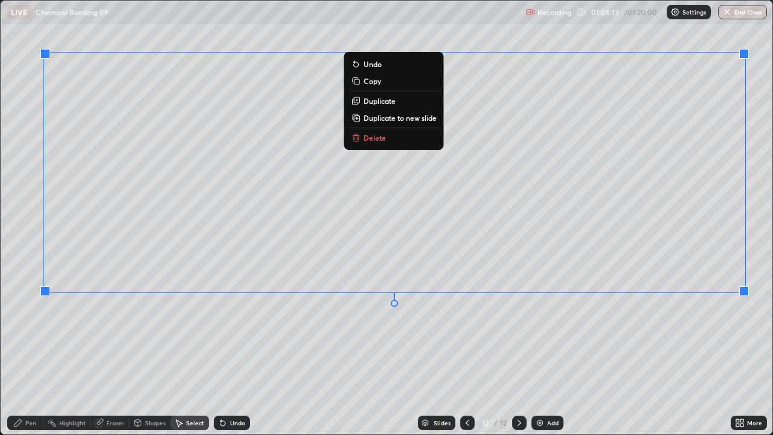
click at [616, 343] on div "0 ° Undo Copy Duplicate Duplicate to new slide Delete" at bounding box center [387, 218] width 772 height 434
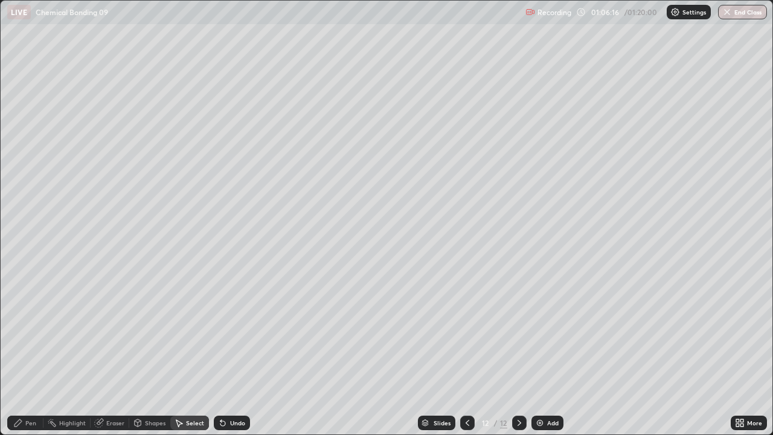
click at [34, 389] on div "Pen" at bounding box center [30, 423] width 11 height 6
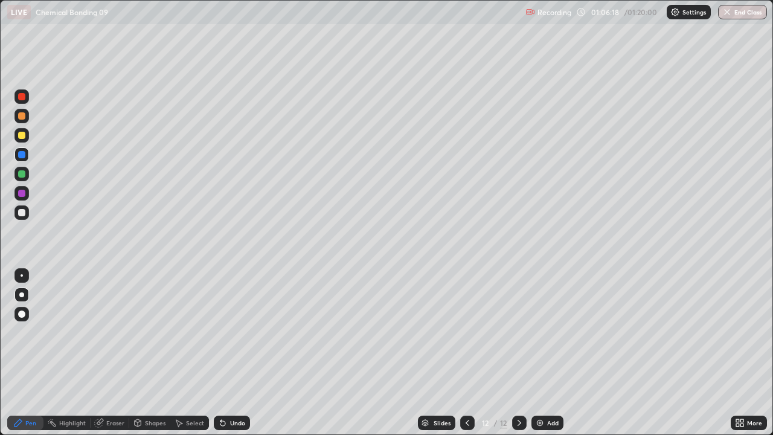
click at [114, 389] on div "Eraser" at bounding box center [115, 423] width 18 height 6
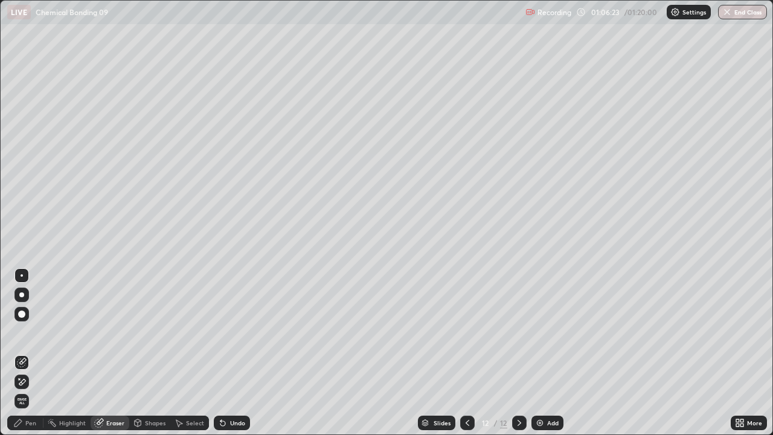
click at [27, 389] on div "Pen" at bounding box center [25, 422] width 36 height 14
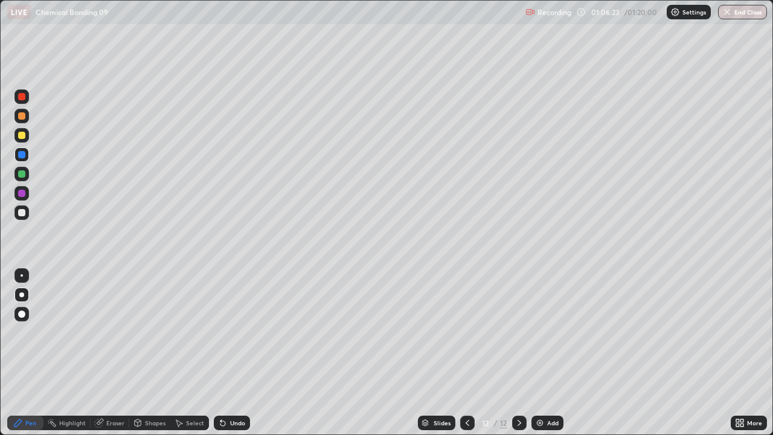
click at [24, 217] on div at bounding box center [21, 212] width 14 height 14
click at [141, 389] on icon at bounding box center [138, 423] width 10 height 10
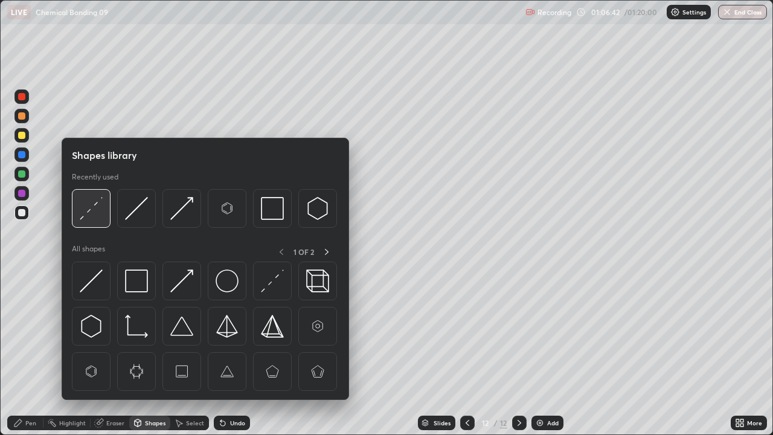
click at [98, 207] on img at bounding box center [91, 208] width 23 height 23
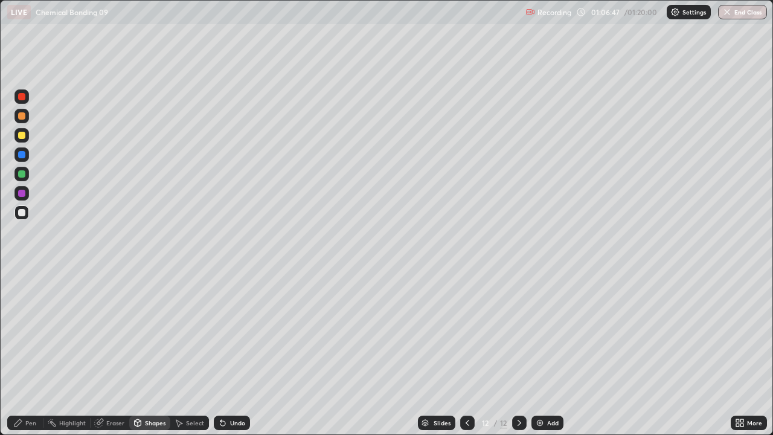
click at [27, 389] on div "Pen" at bounding box center [30, 423] width 11 height 6
click at [19, 118] on div at bounding box center [21, 115] width 7 height 7
click at [22, 212] on div at bounding box center [21, 212] width 7 height 7
click at [21, 211] on div at bounding box center [21, 212] width 7 height 7
click at [24, 174] on div at bounding box center [21, 173] width 7 height 7
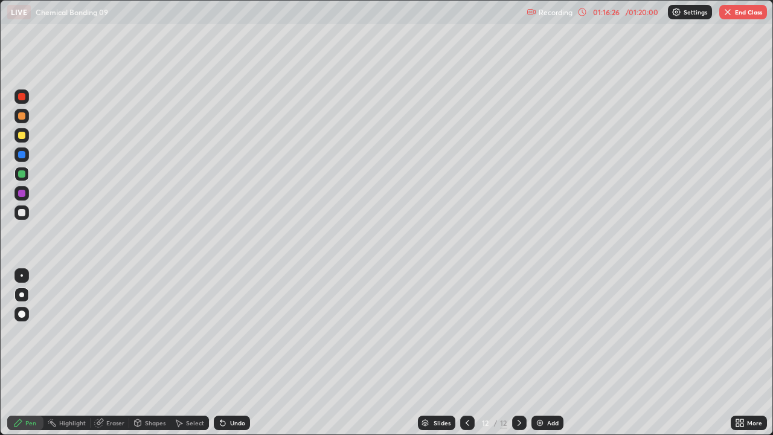
click at [740, 11] on button "End Class" at bounding box center [743, 12] width 48 height 14
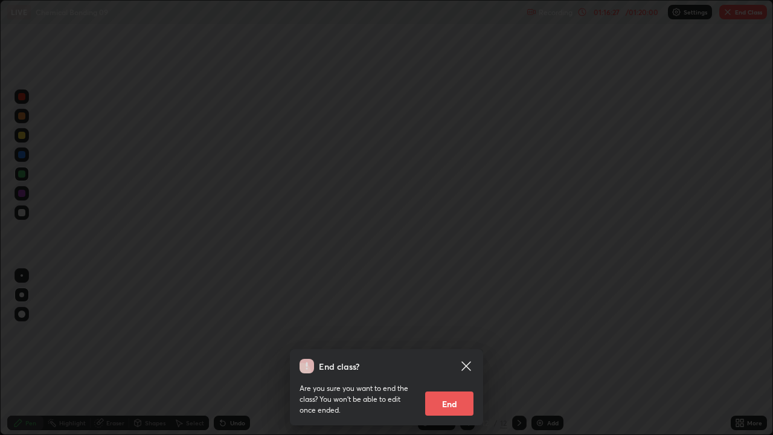
click at [455, 389] on button "End" at bounding box center [449, 403] width 48 height 24
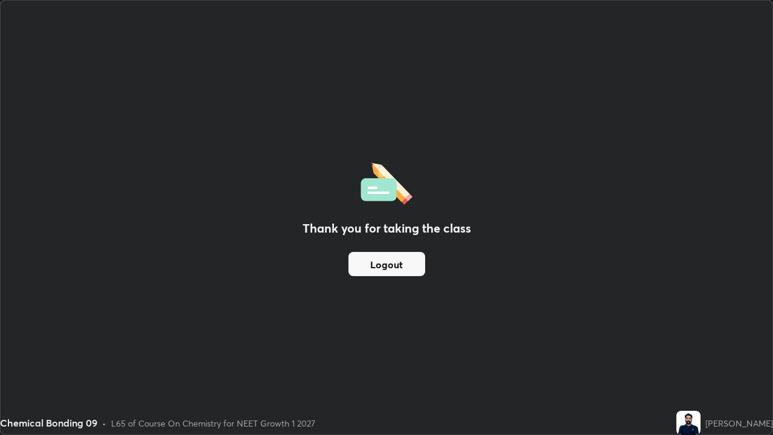
click at [406, 264] on button "Logout" at bounding box center [386, 264] width 77 height 24
click at [415, 256] on button "Logout" at bounding box center [386, 264] width 77 height 24
